Goal: Information Seeking & Learning: Learn about a topic

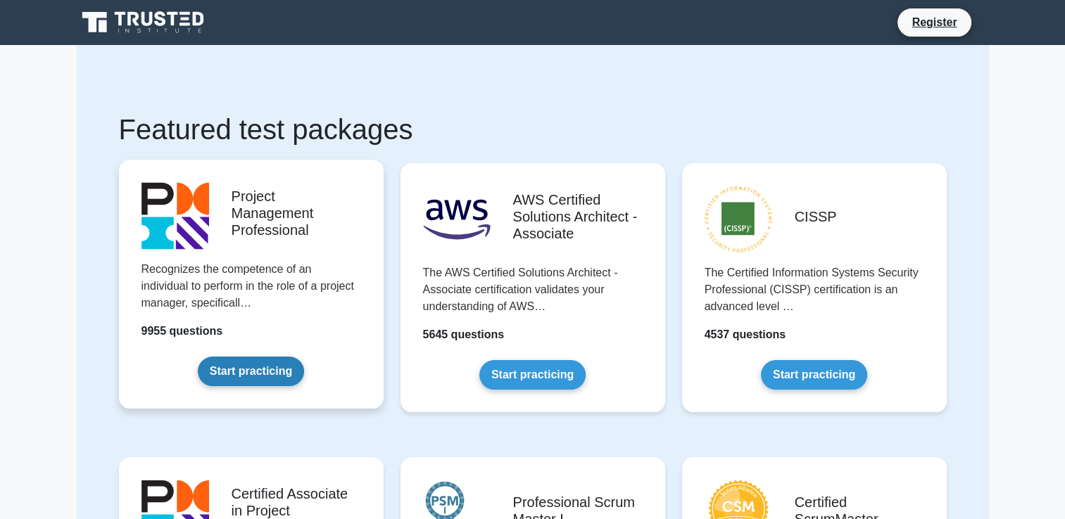
click at [274, 379] on link "Start practicing" at bounding box center [251, 372] width 106 height 30
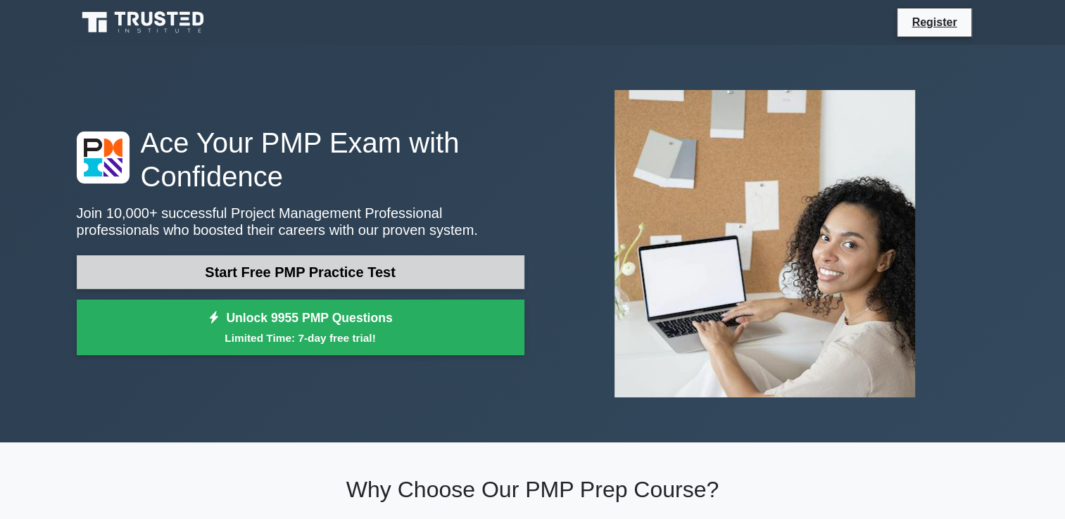
click at [275, 266] on link "Start Free PMP Practice Test" at bounding box center [301, 272] width 448 height 34
